Goal: Navigation & Orientation: Find specific page/section

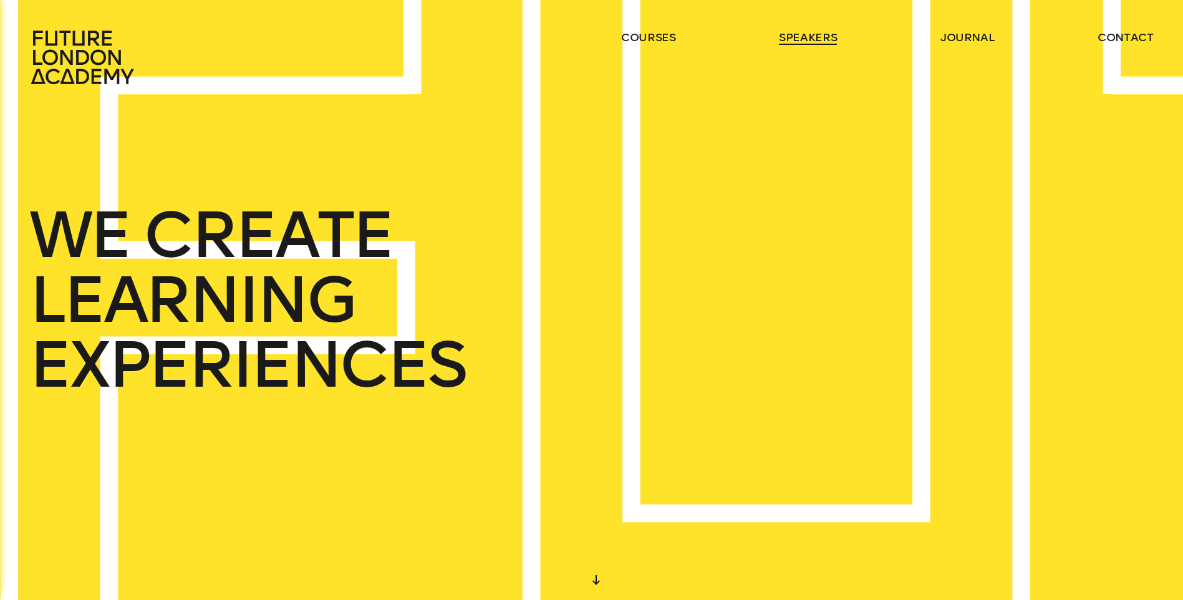
click at [786, 37] on link "speakers" at bounding box center [808, 37] width 58 height 15
click at [968, 41] on link "journal" at bounding box center [967, 37] width 54 height 15
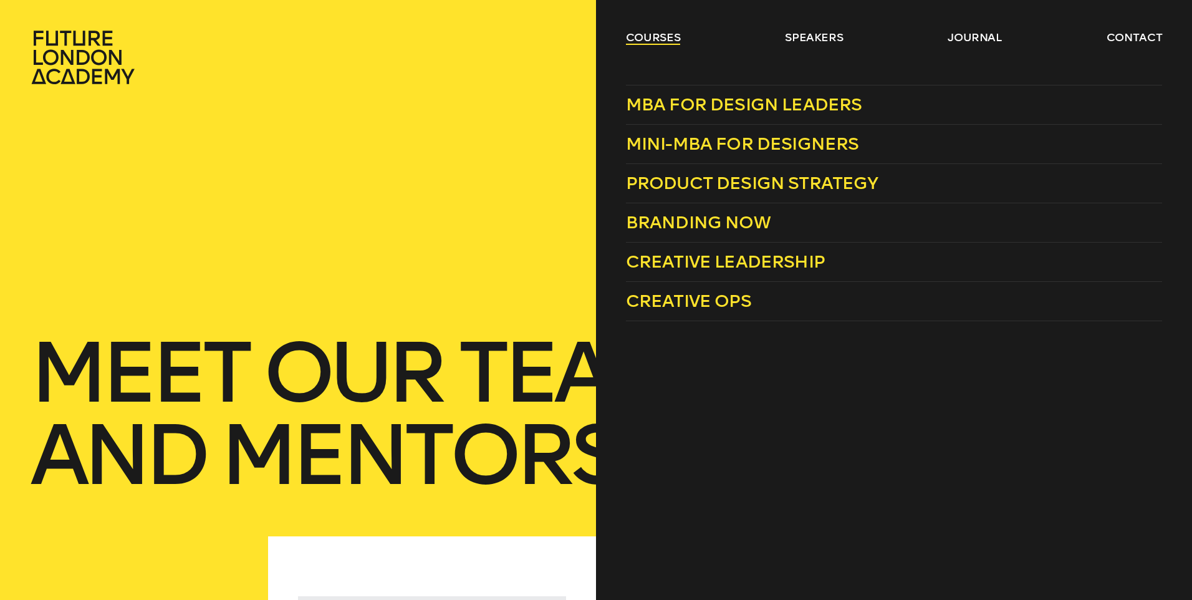
click at [630, 41] on link "courses" at bounding box center [653, 37] width 55 height 15
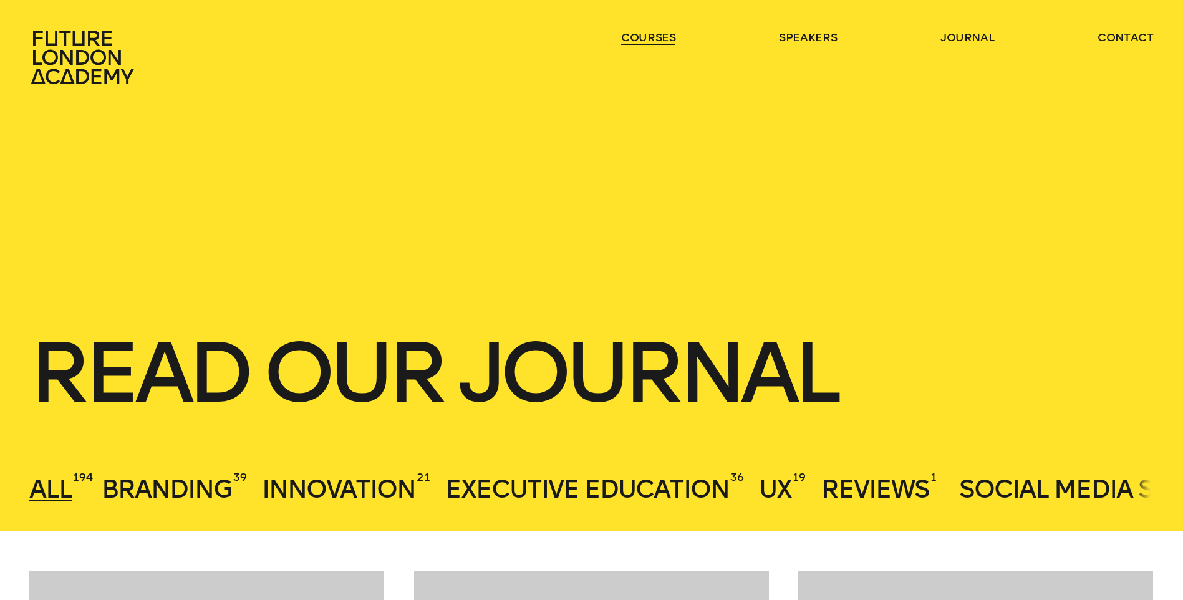
click at [630, 41] on link "courses" at bounding box center [648, 37] width 55 height 15
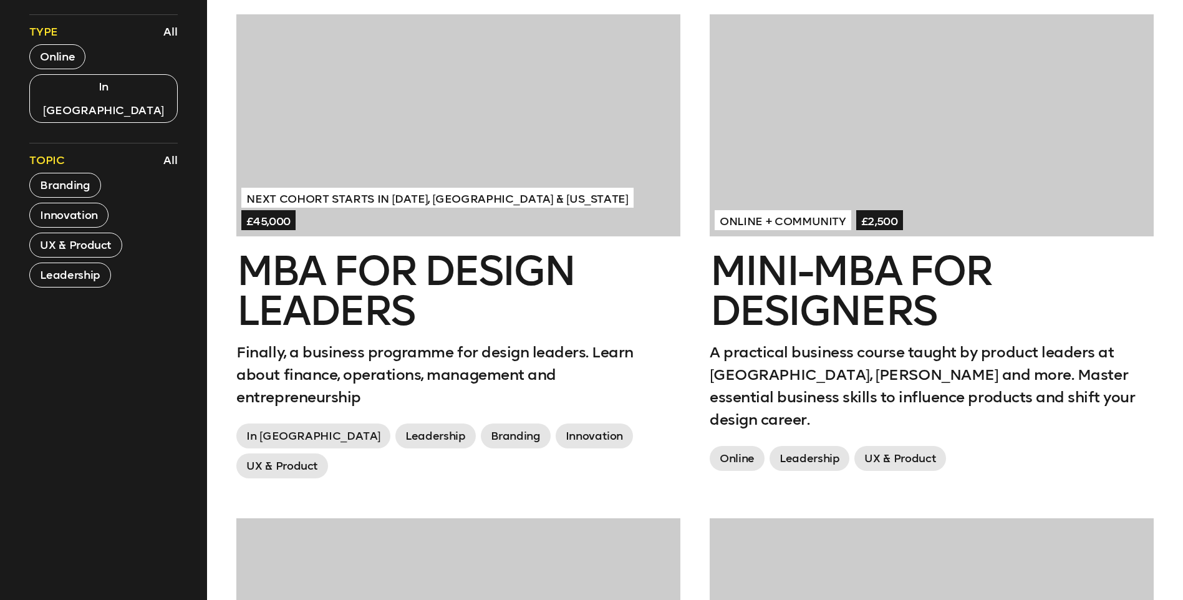
scroll to position [624, 0]
